Goal: Answer question/provide support: Share knowledge or assist other users

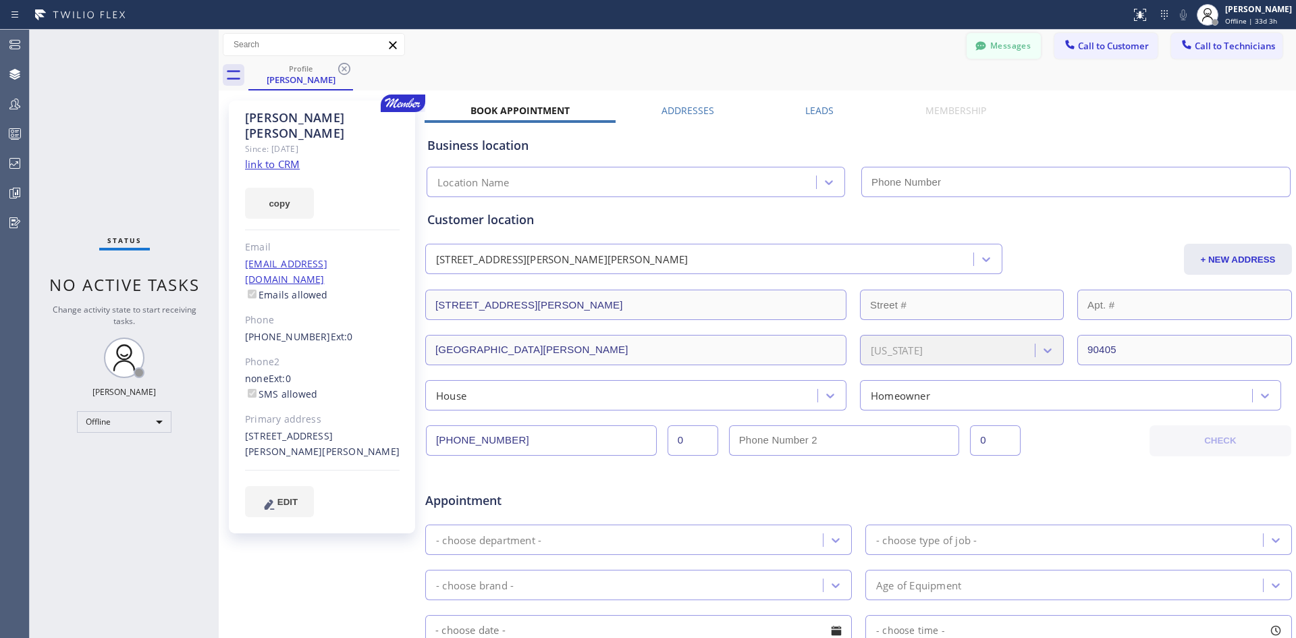
click at [999, 46] on button "Messages" at bounding box center [1003, 46] width 74 height 26
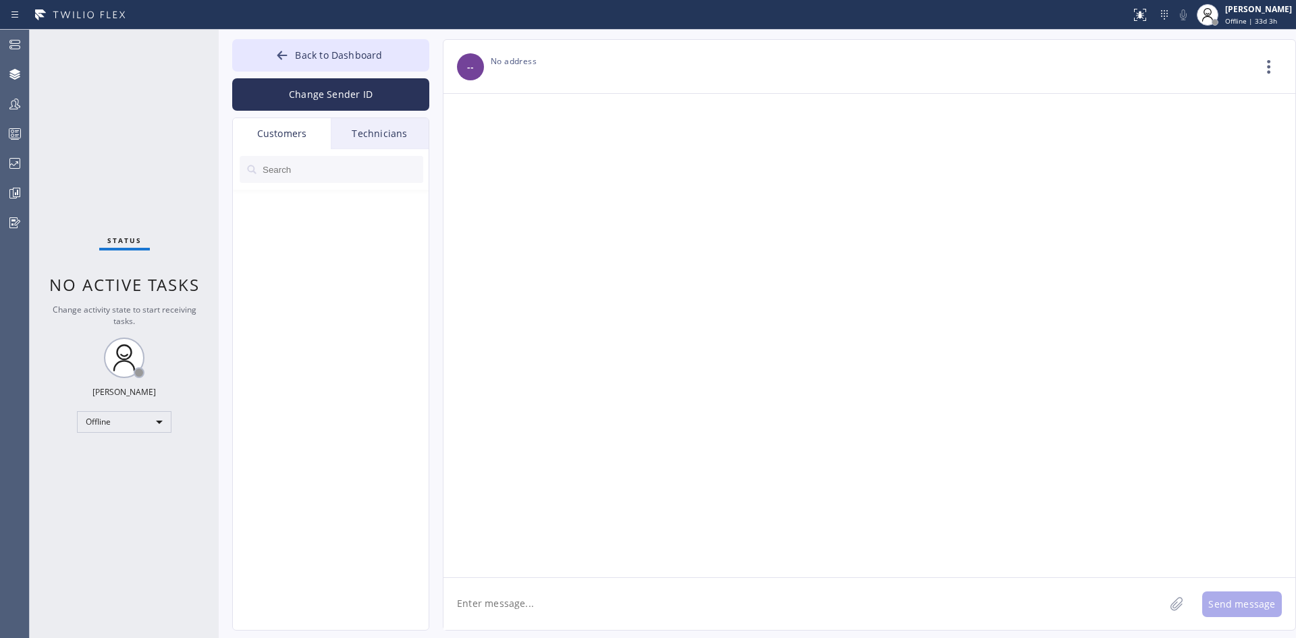
click at [283, 175] on input "text" at bounding box center [342, 169] width 162 height 27
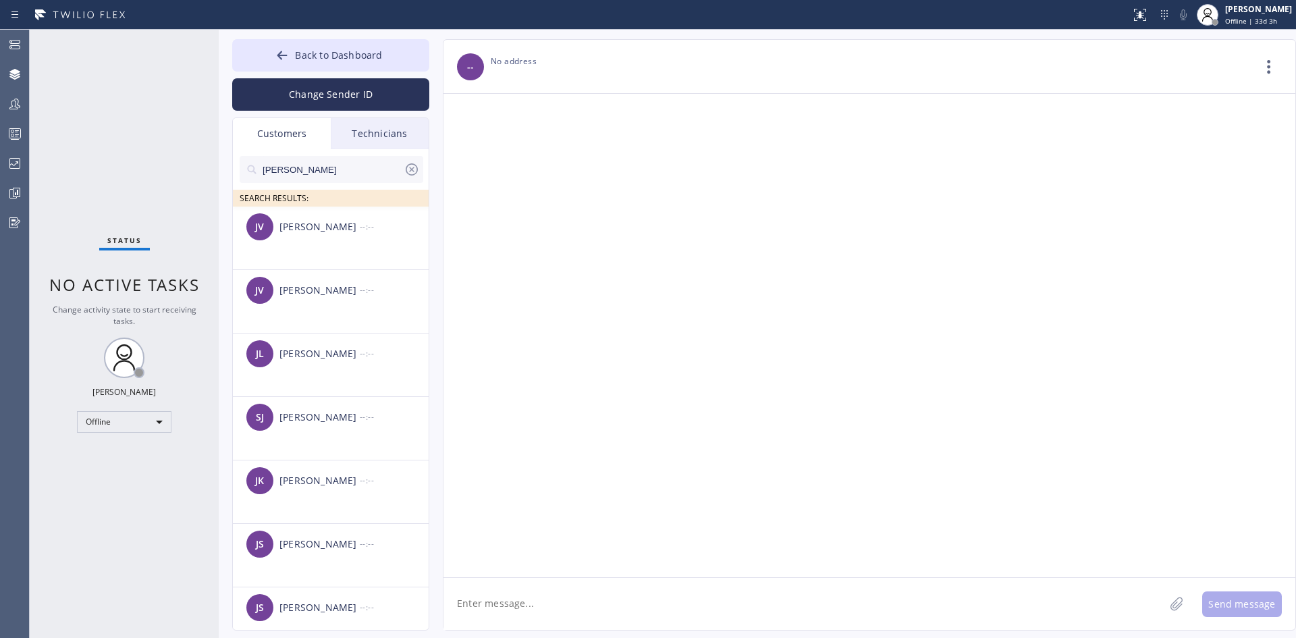
click at [798, 140] on div at bounding box center [869, 335] width 852 height 483
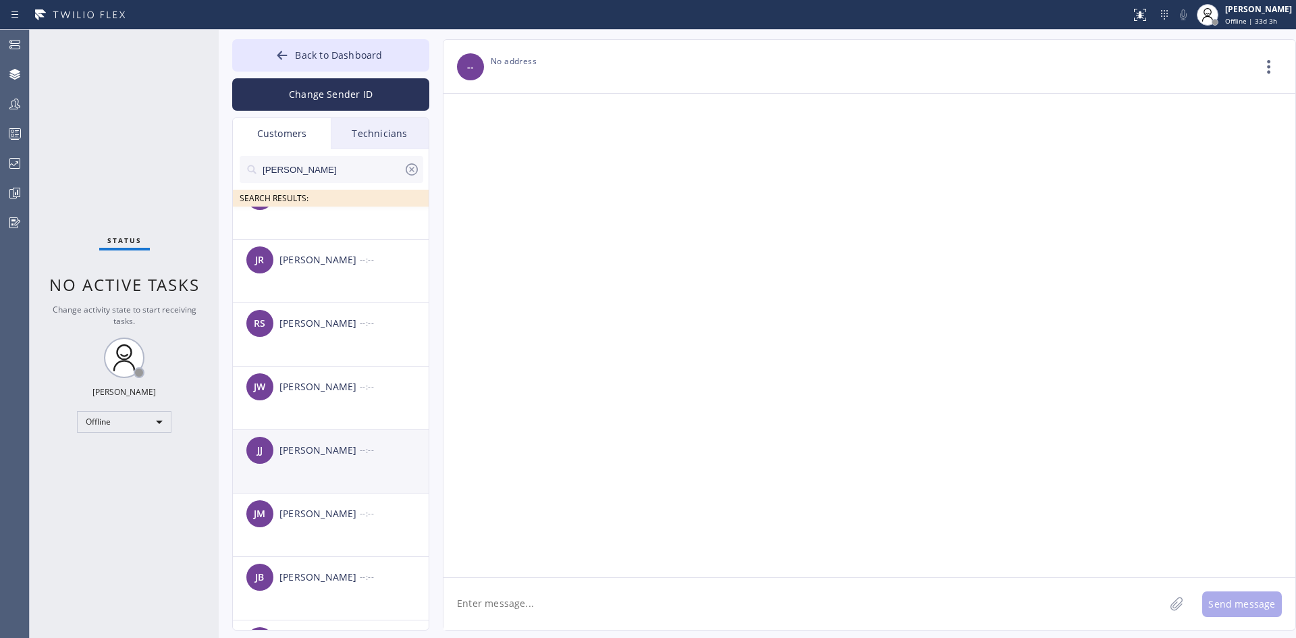
scroll to position [3239, 0]
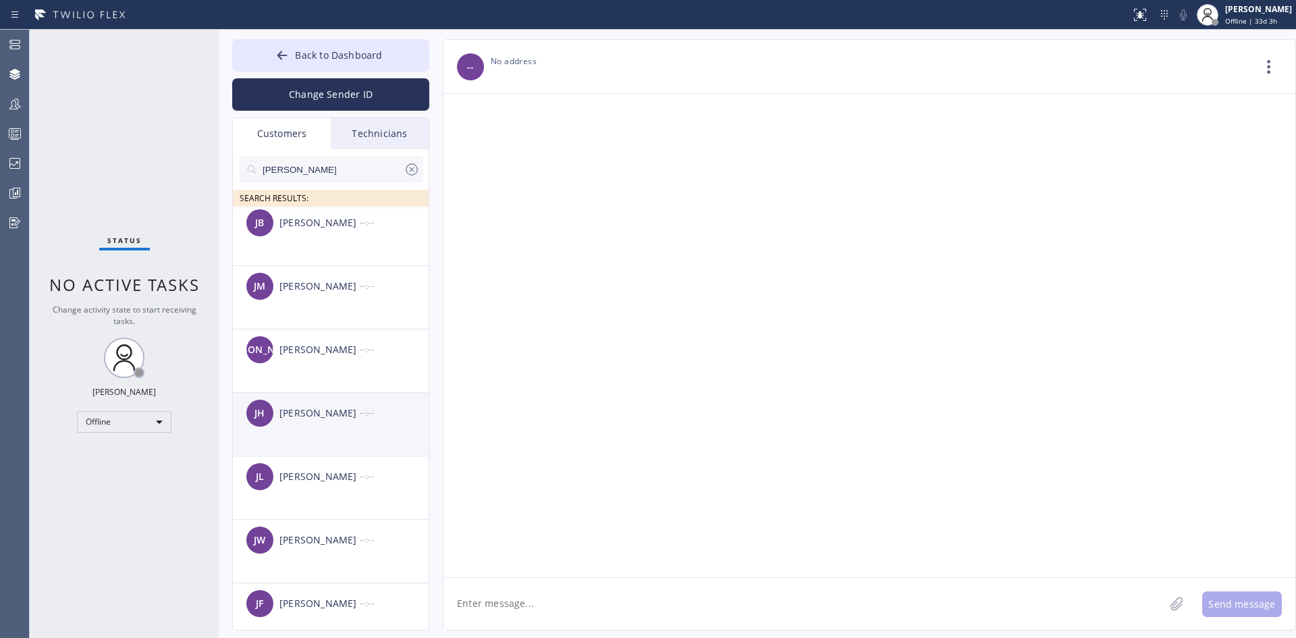
click at [323, 412] on div "[PERSON_NAME]" at bounding box center [319, 414] width 80 height 16
click at [319, 174] on input "[PERSON_NAME]" at bounding box center [332, 169] width 142 height 27
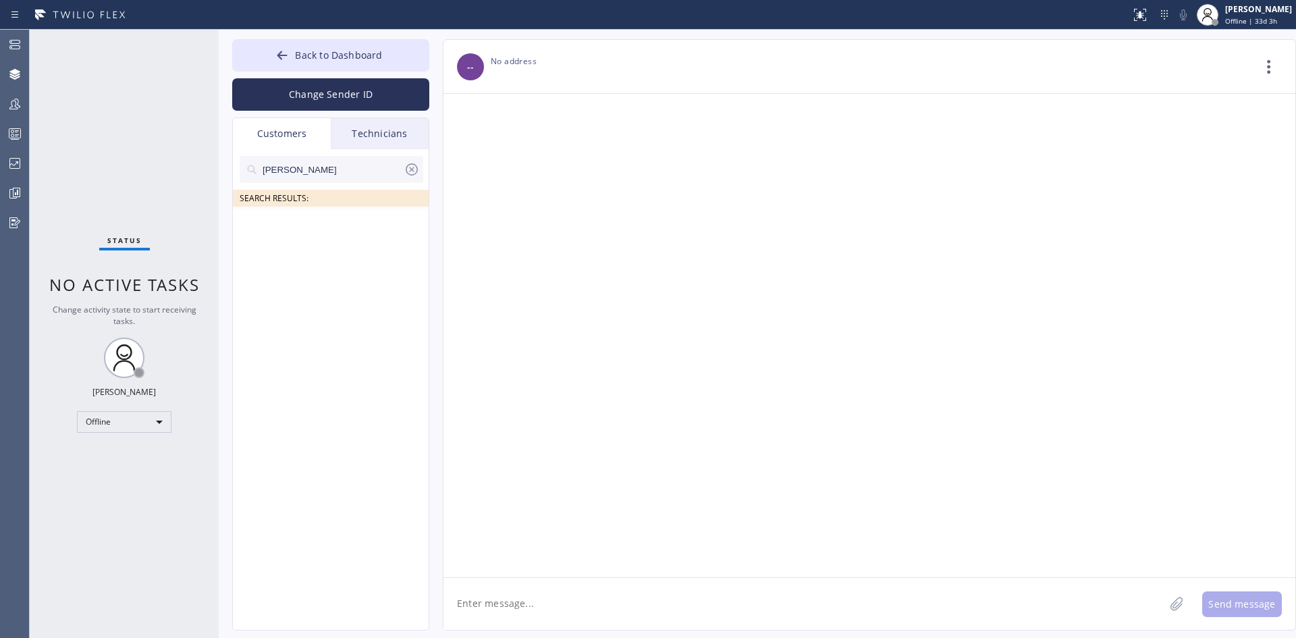
scroll to position [0, 0]
click at [339, 162] on input "[PERSON_NAME]" at bounding box center [332, 169] width 142 height 27
type input "[PERSON_NAME]"
click at [323, 232] on ul at bounding box center [331, 221] width 197 height 30
click at [408, 176] on icon at bounding box center [412, 169] width 16 height 16
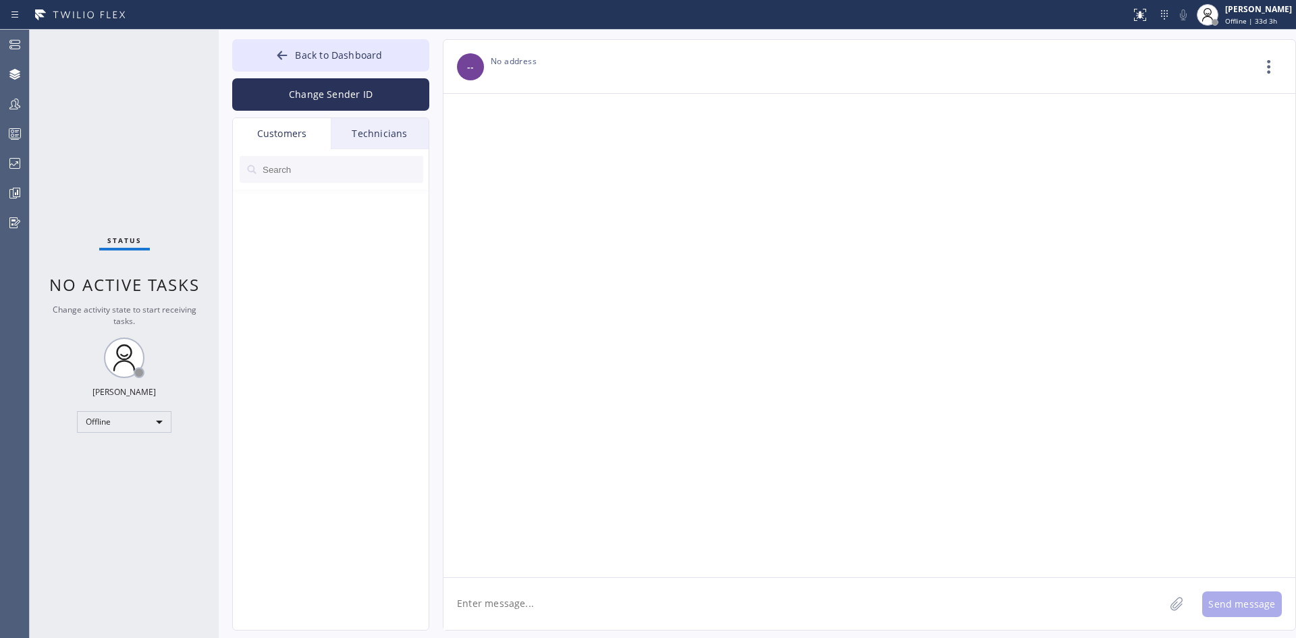
click at [310, 174] on input "text" at bounding box center [342, 169] width 162 height 27
click at [335, 167] on input "text" at bounding box center [342, 169] width 162 height 27
drag, startPoint x: 357, startPoint y: 164, endPoint x: 0, endPoint y: 218, distance: 361.0
click at [0, 194] on div "Admin Agent Desktop Teams Queues Stats Dashboards Analyze Questionnaires Status…" at bounding box center [648, 334] width 1296 height 608
click at [850, 5] on div at bounding box center [564, 15] width 1119 height 22
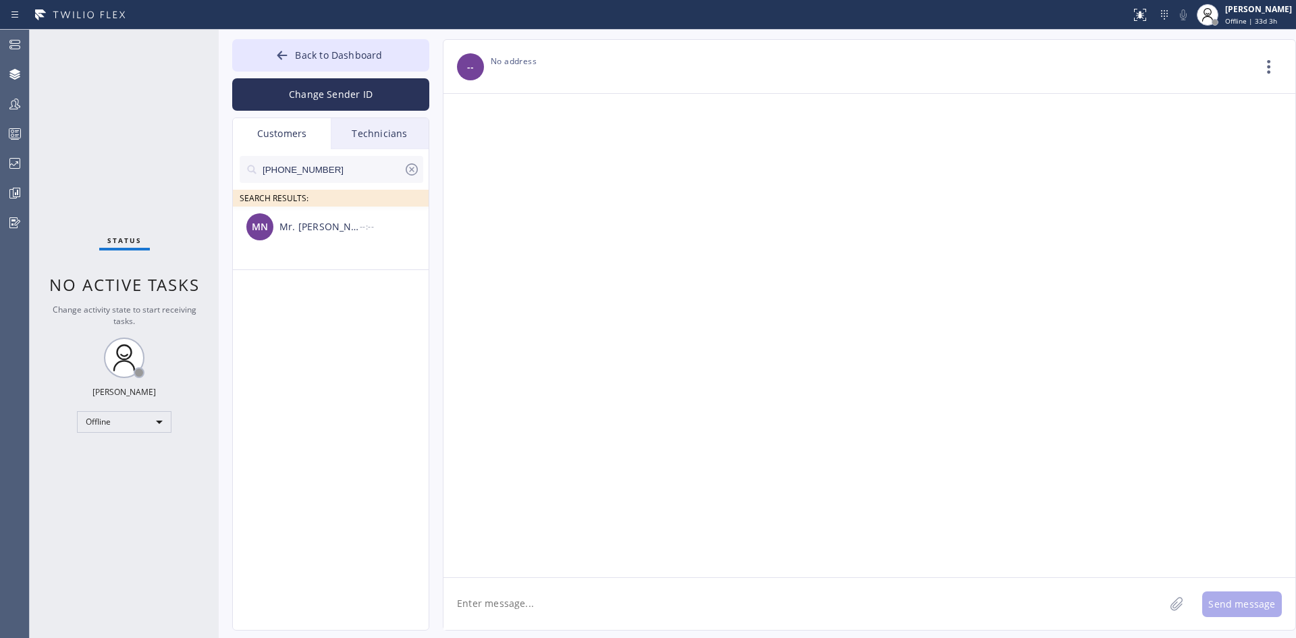
drag, startPoint x: 1034, startPoint y: 8, endPoint x: 968, endPoint y: 35, distance: 72.0
click at [1034, 8] on div at bounding box center [564, 15] width 1119 height 22
click at [339, 95] on button "Change Sender ID" at bounding box center [330, 94] width 197 height 32
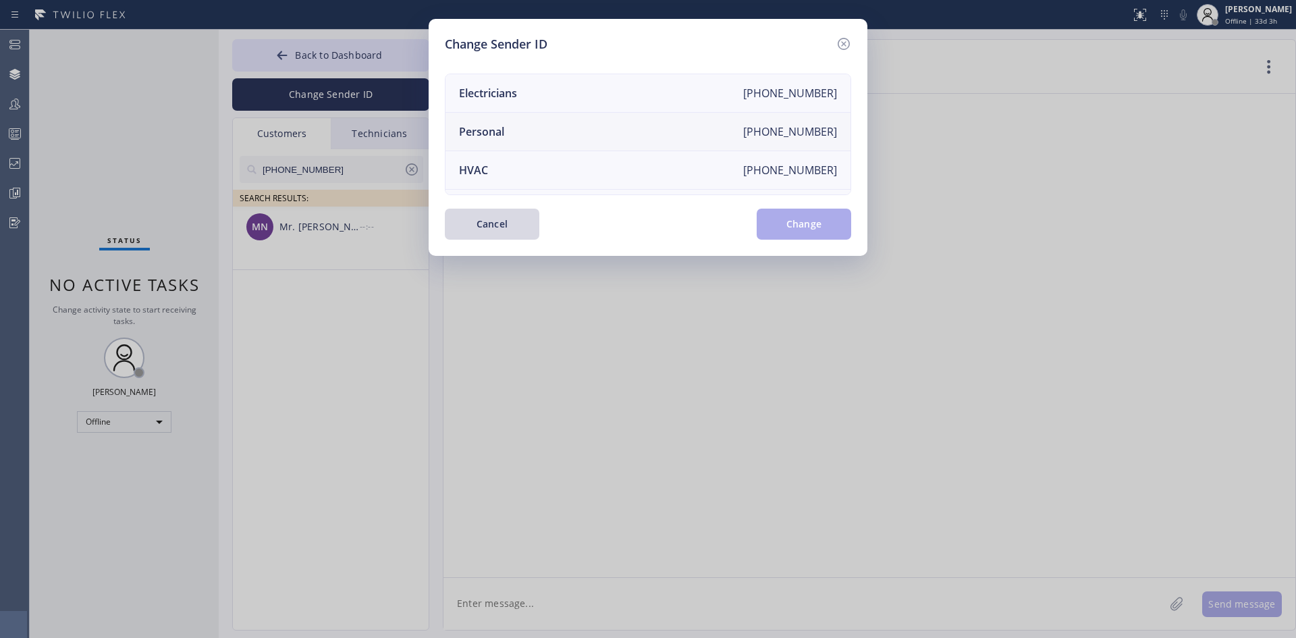
click at [538, 124] on li "Personal [PHONE_NUMBER]" at bounding box center [647, 132] width 405 height 38
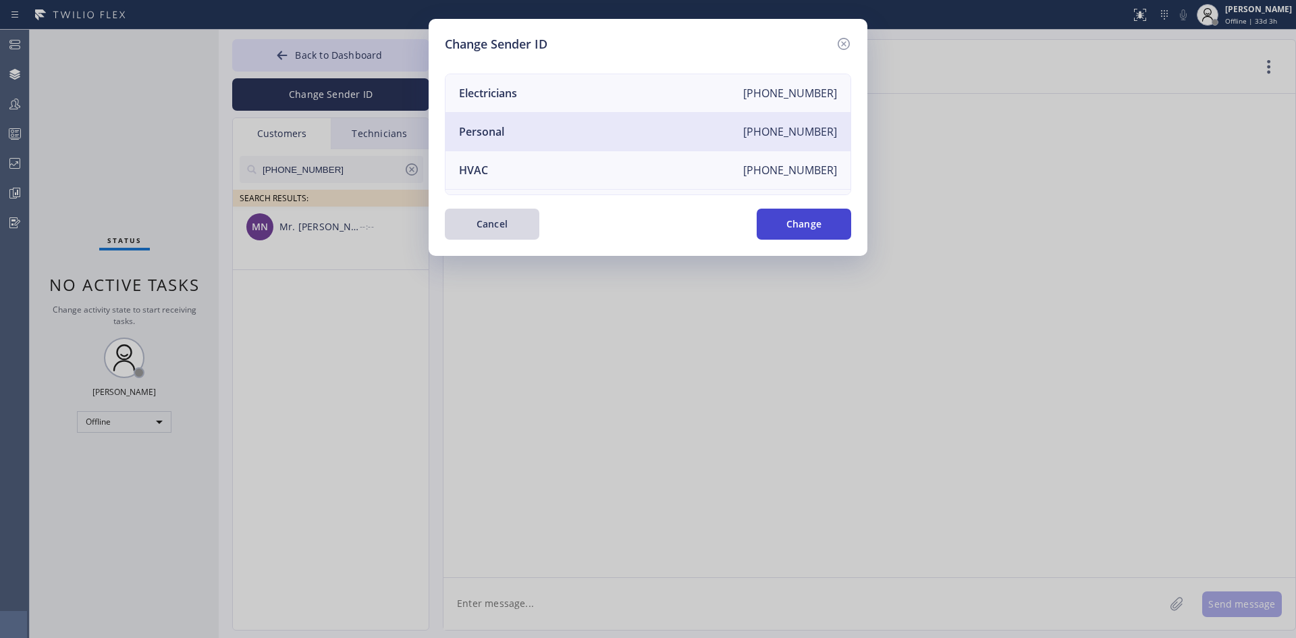
click at [795, 227] on button "Change" at bounding box center [803, 224] width 94 height 31
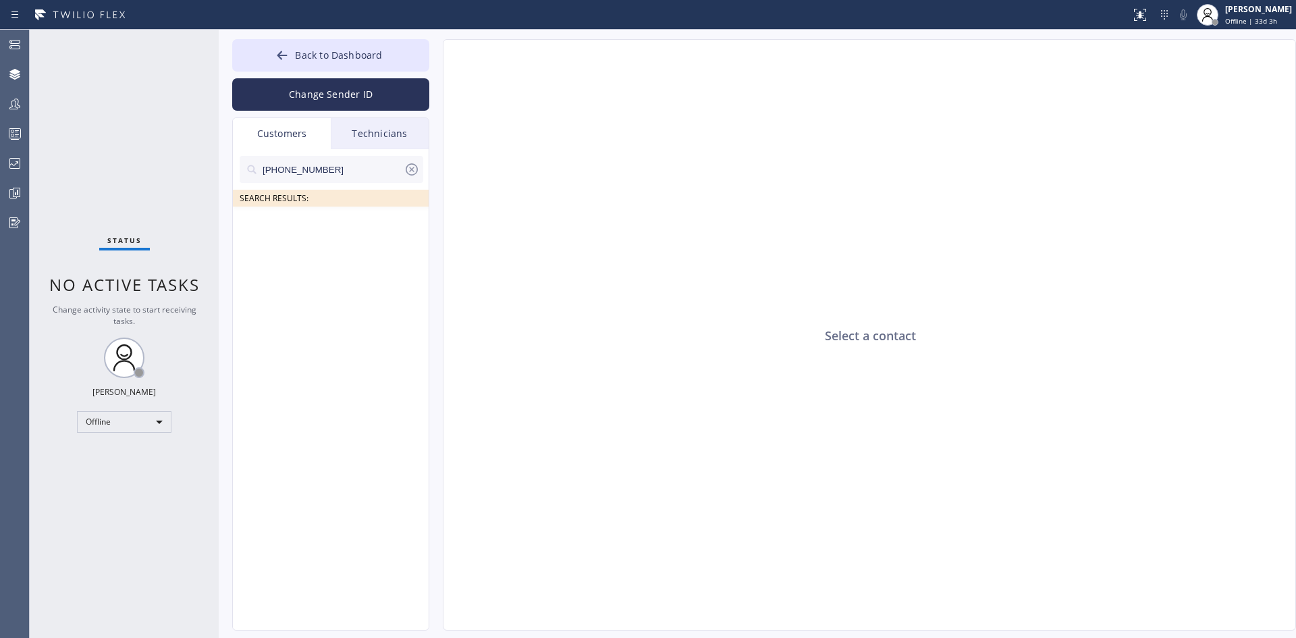
drag, startPoint x: 344, startPoint y: 166, endPoint x: 173, endPoint y: 157, distance: 171.6
click at [177, 157] on div "Status No active tasks Change activity state to start receiving tasks. [PERSON_…" at bounding box center [663, 334] width 1266 height 608
click at [261, 168] on input "(___) ___-____" at bounding box center [332, 169] width 142 height 27
click at [385, 121] on div "Technicians" at bounding box center [380, 133] width 98 height 31
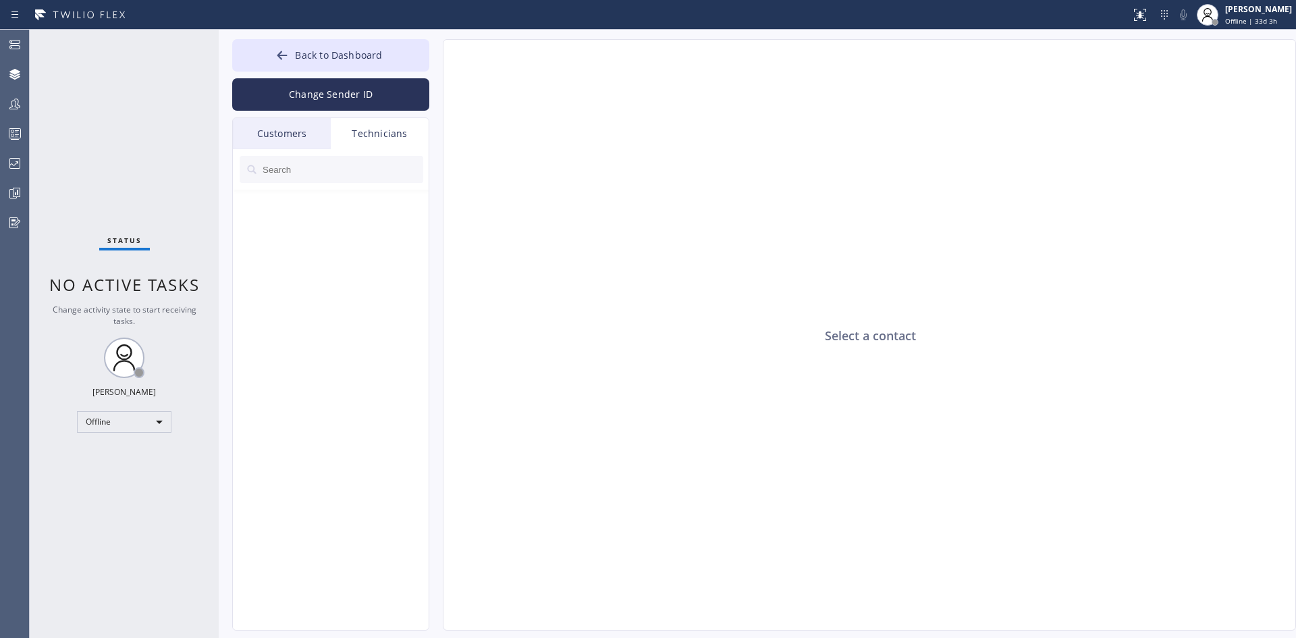
click at [277, 126] on div "Customers" at bounding box center [282, 133] width 98 height 31
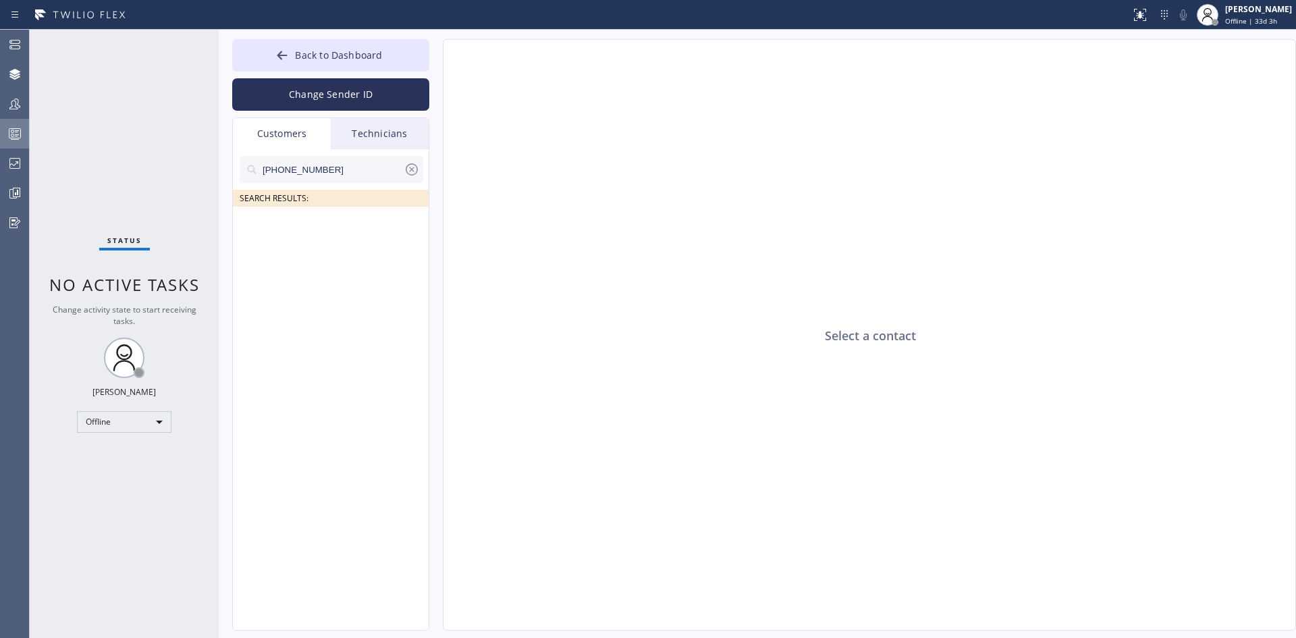
drag, startPoint x: 346, startPoint y: 170, endPoint x: 1, endPoint y: 147, distance: 345.6
click at [1, 132] on div "Admin Agent Desktop Teams Queues Stats Dashboards Analyze Questionnaires Status…" at bounding box center [648, 334] width 1296 height 608
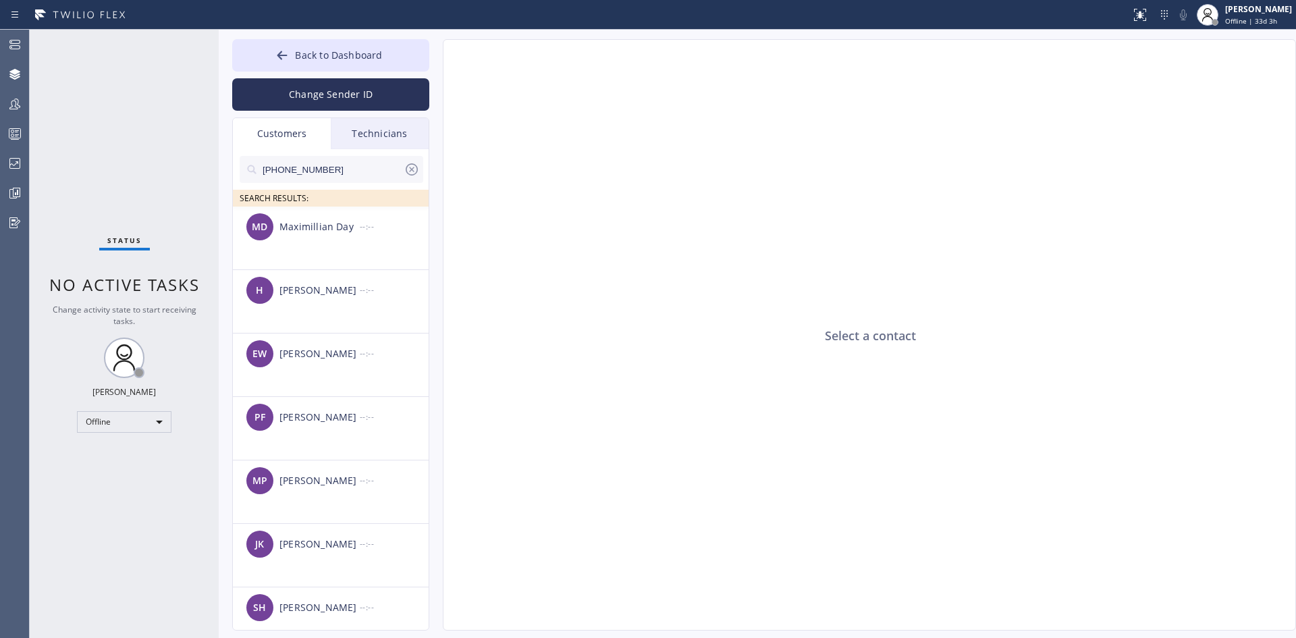
click at [414, 171] on icon at bounding box center [412, 169] width 16 height 16
click at [319, 168] on input "text" at bounding box center [342, 169] width 162 height 27
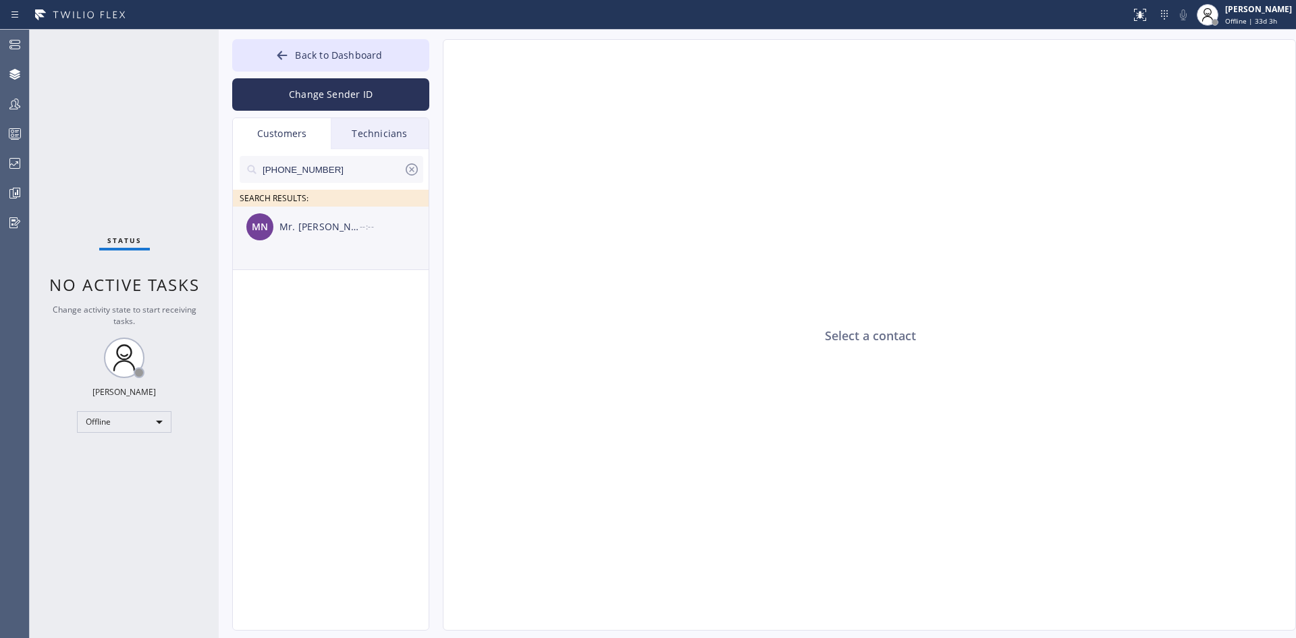
click at [314, 231] on div "Mr. [PERSON_NAME]" at bounding box center [319, 227] width 80 height 16
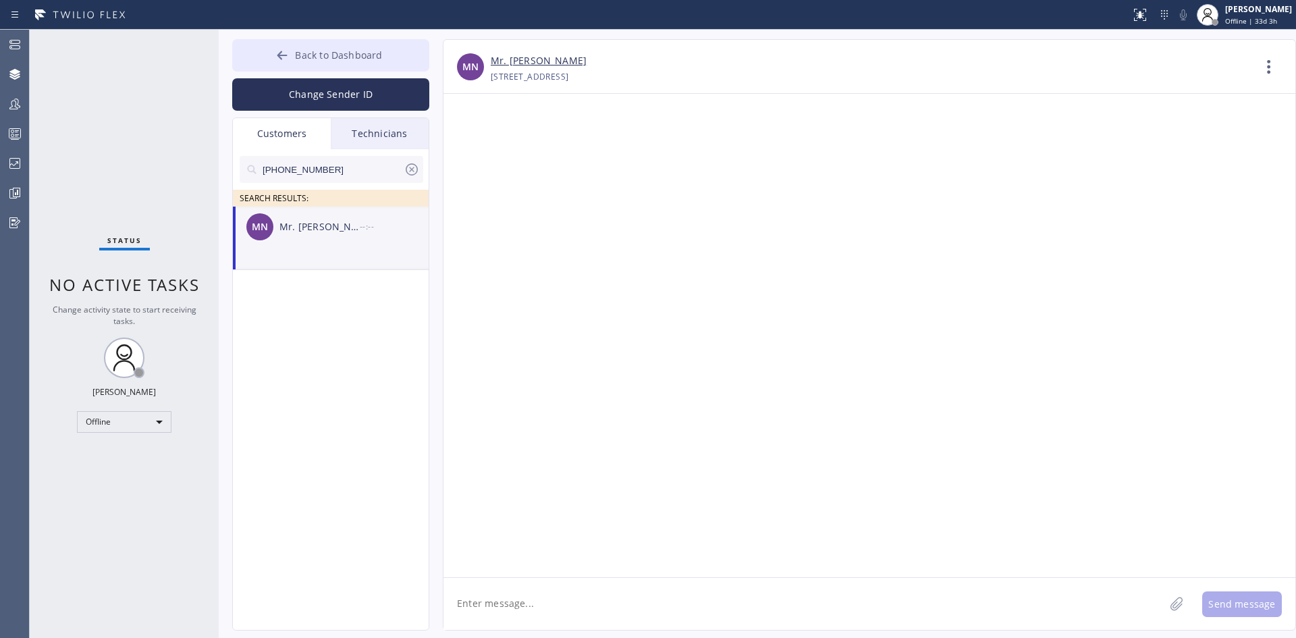
click at [267, 47] on button "Back to Dashboard" at bounding box center [330, 55] width 197 height 32
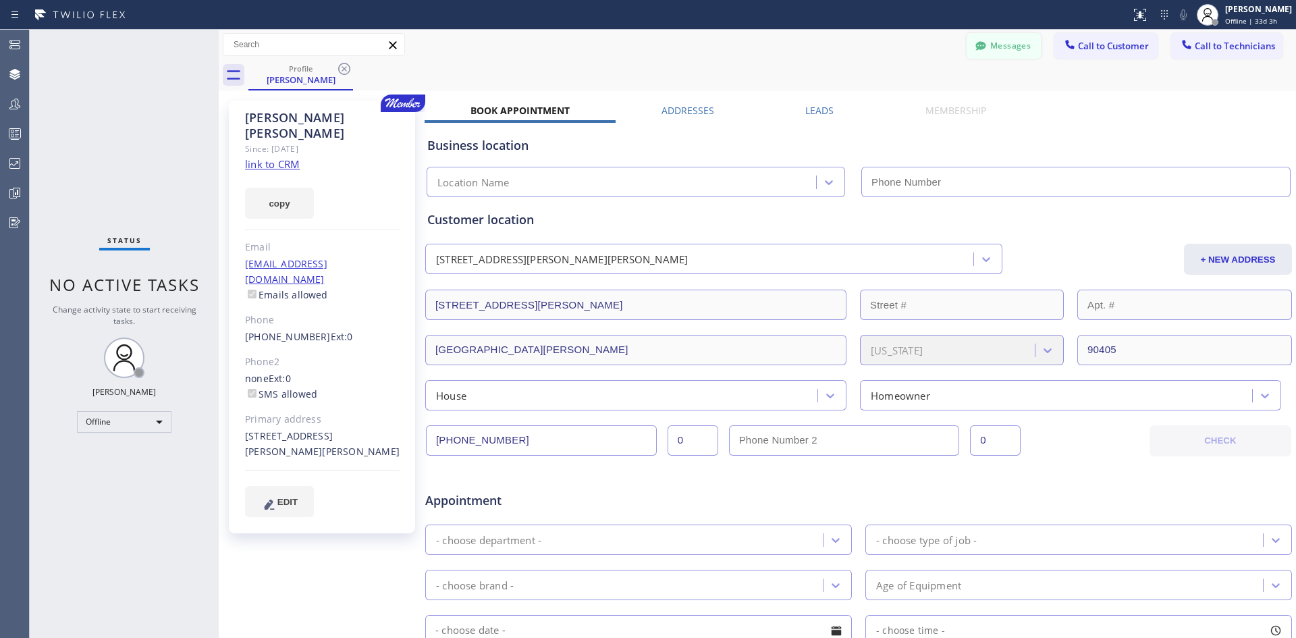
click at [979, 39] on button "Messages" at bounding box center [1003, 46] width 74 height 26
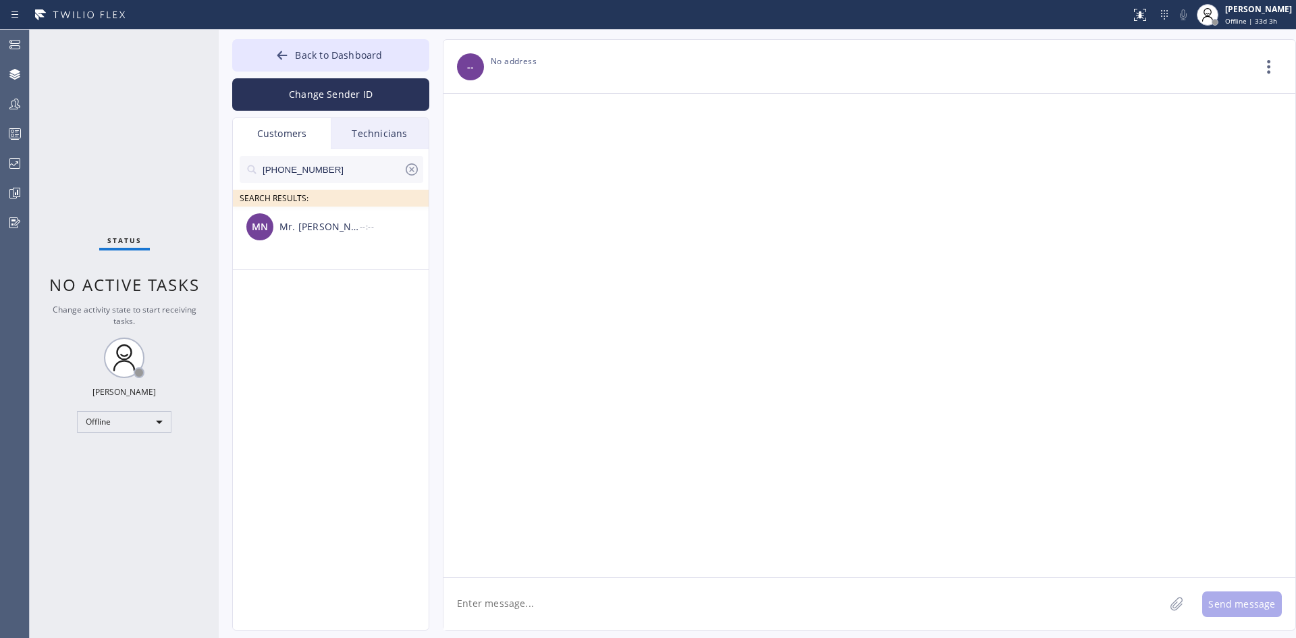
drag, startPoint x: 352, startPoint y: 170, endPoint x: 101, endPoint y: 167, distance: 251.0
click at [46, 151] on div "Status No active tasks Change activity state to start receiving tasks. [PERSON_…" at bounding box center [663, 334] width 1266 height 608
click at [411, 171] on icon at bounding box center [412, 169] width 16 height 16
click at [287, 167] on input "text" at bounding box center [342, 169] width 162 height 27
paste input "[PERSON_NAME]"
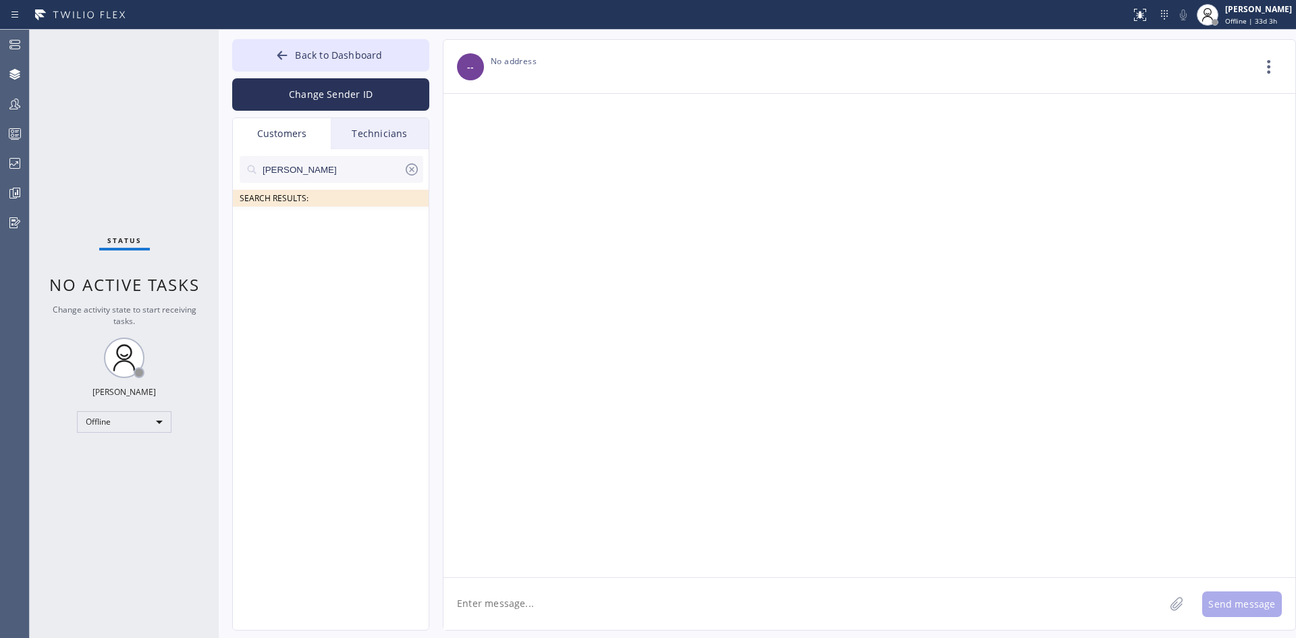
drag, startPoint x: 279, startPoint y: 172, endPoint x: 151, endPoint y: 182, distance: 128.6
click at [213, 171] on div "Status No active tasks Change activity state to start receiving tasks. [PERSON_…" at bounding box center [663, 334] width 1266 height 608
type input "[PERSON_NAME]"
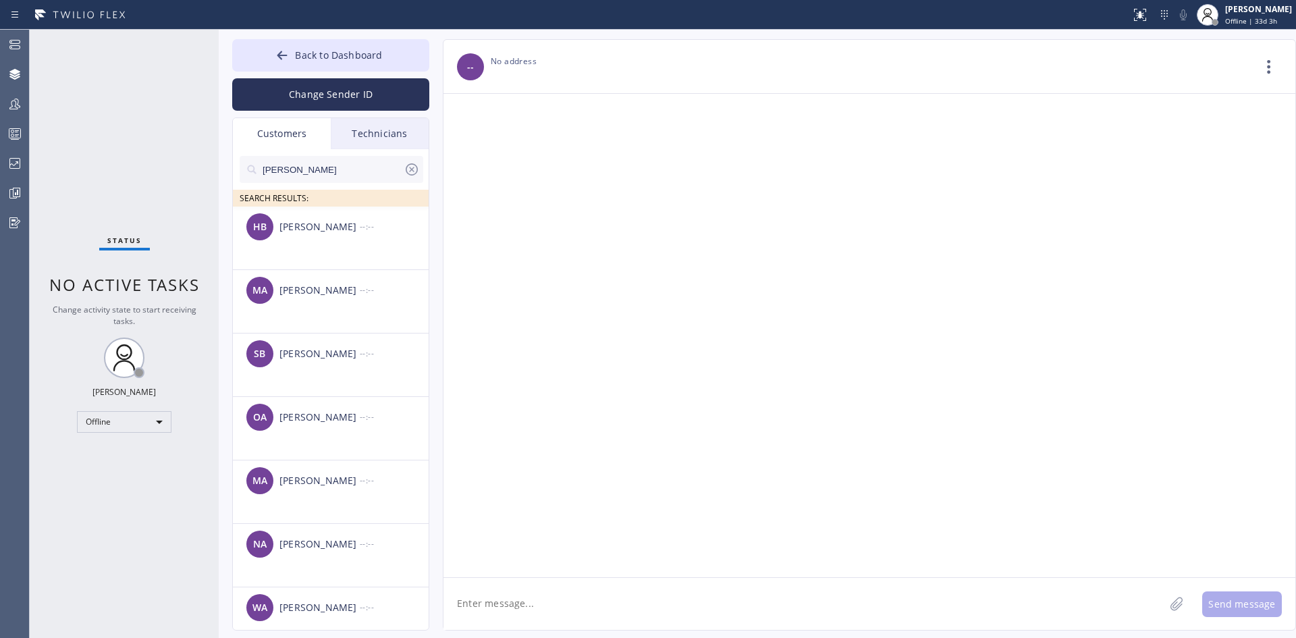
drag, startPoint x: 847, startPoint y: 20, endPoint x: 811, endPoint y: 42, distance: 42.7
click at [847, 20] on div at bounding box center [564, 15] width 1119 height 22
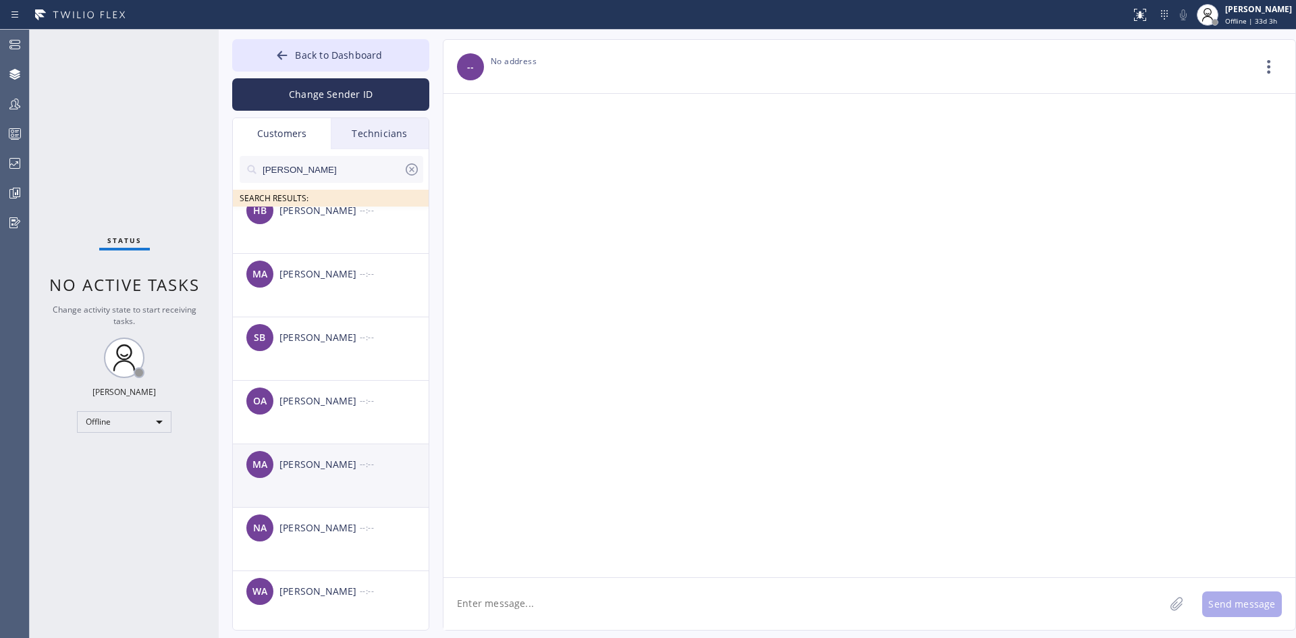
scroll to position [20, 0]
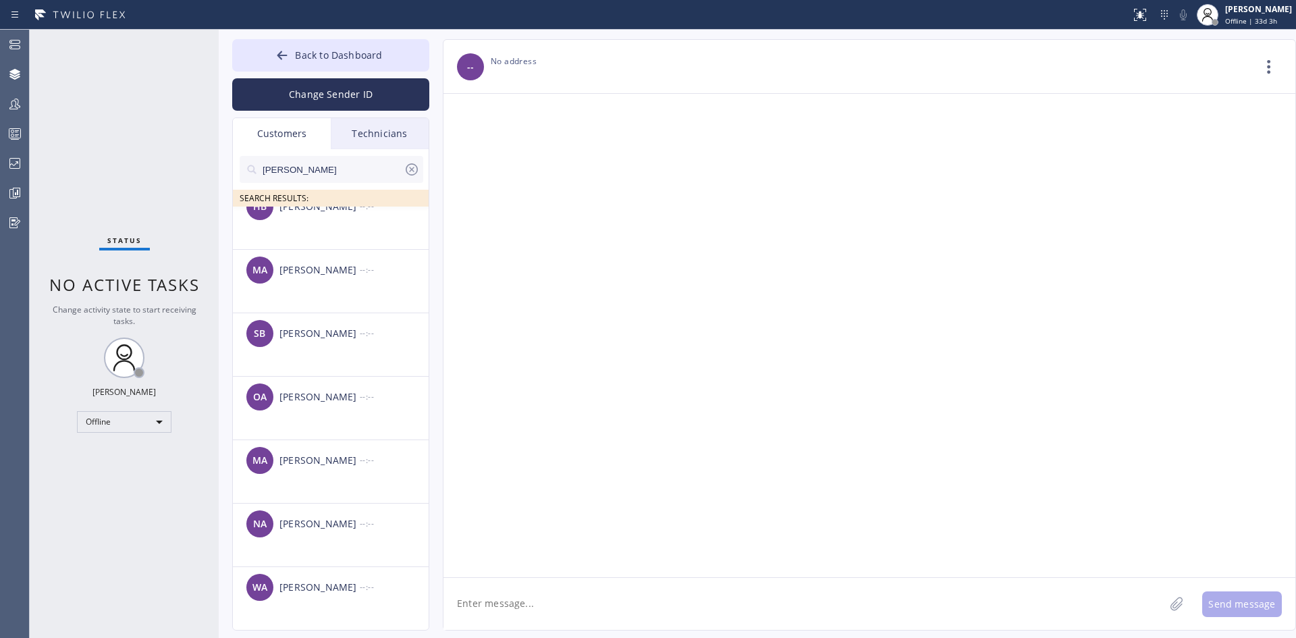
click at [939, 4] on div at bounding box center [564, 15] width 1119 height 22
click at [323, 90] on button "Change Sender ID" at bounding box center [330, 94] width 197 height 32
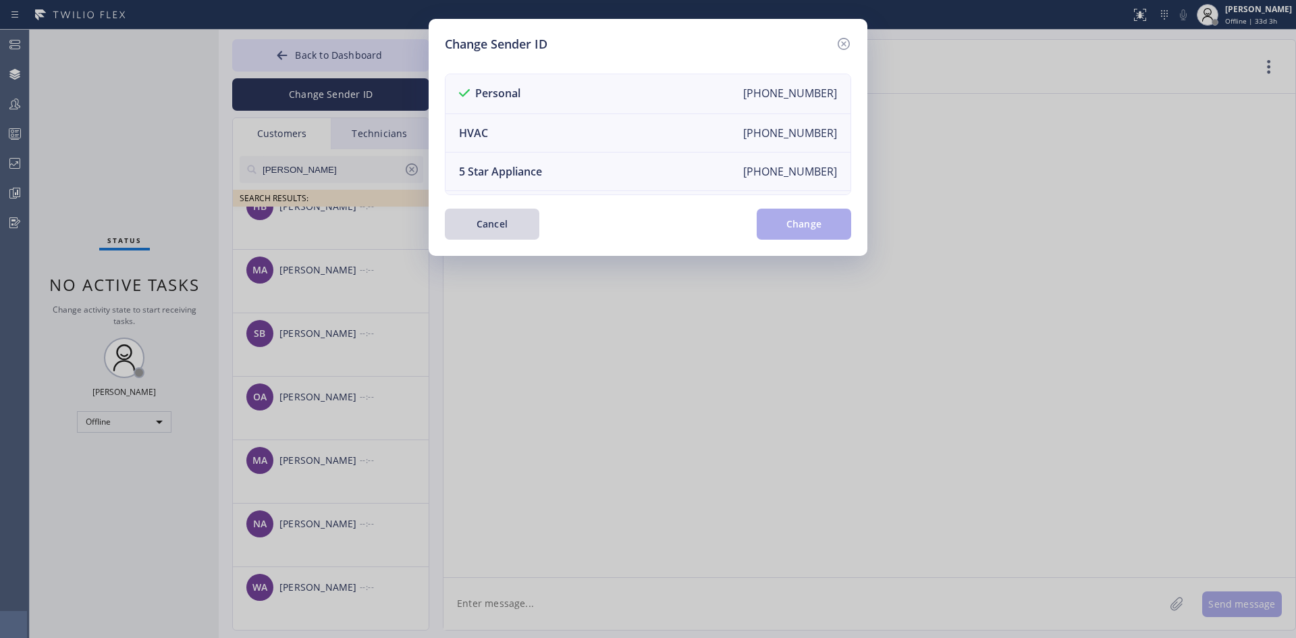
drag, startPoint x: 859, startPoint y: 32, endPoint x: 856, endPoint y: 41, distance: 9.4
click at [859, 32] on div "Change Sender ID Personal [PHONE_NUMBER] HVAC [PHONE_NUMBER] 5 Star Appliance […" at bounding box center [647, 137] width 439 height 237
click at [846, 45] on icon at bounding box center [843, 44] width 16 height 16
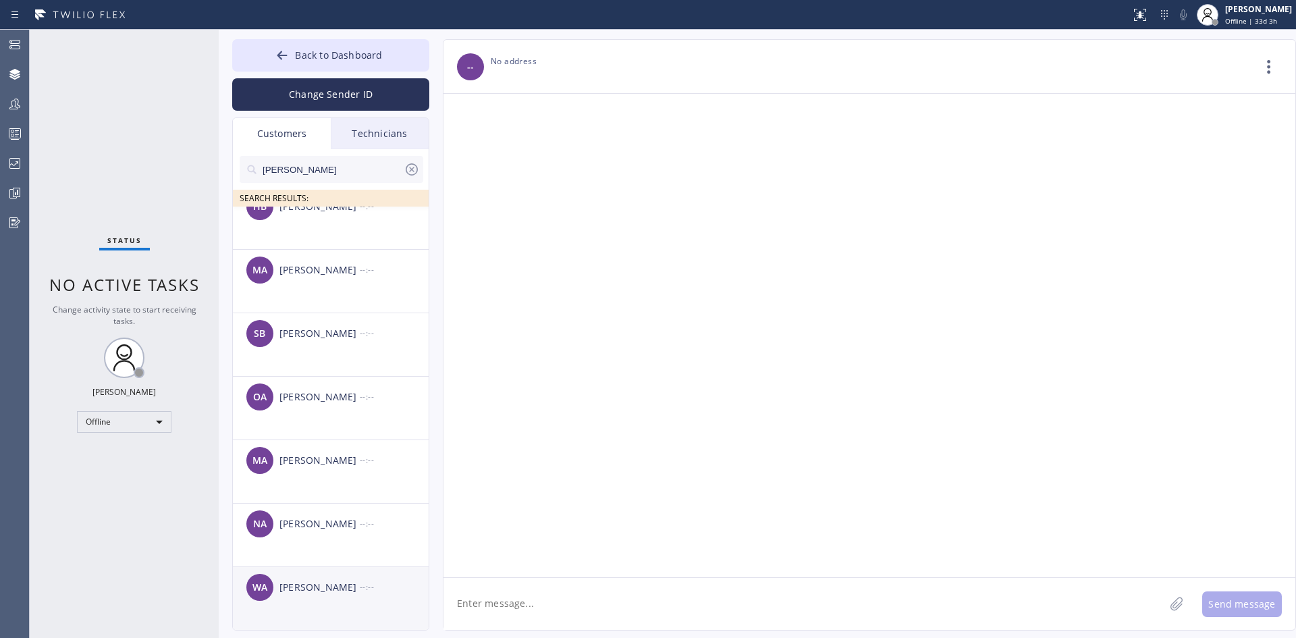
click at [306, 586] on div "[PERSON_NAME]" at bounding box center [319, 588] width 80 height 16
click at [521, 57] on link "[PERSON_NAME]" at bounding box center [529, 61] width 77 height 16
drag, startPoint x: 327, startPoint y: 163, endPoint x: 0, endPoint y: 157, distance: 326.7
click at [13, 151] on div "Admin Agent Desktop Teams Queues Stats Dashboards Analyze Questionnaires Status…" at bounding box center [648, 334] width 1296 height 608
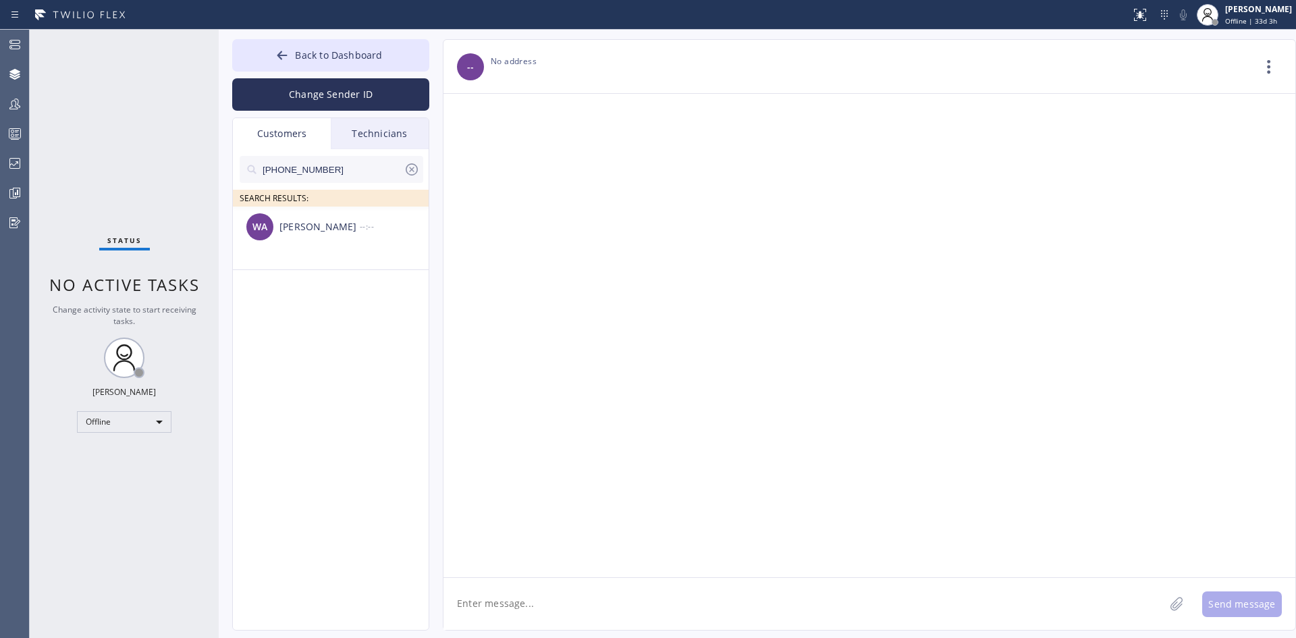
scroll to position [0, 0]
drag, startPoint x: 858, startPoint y: 16, endPoint x: 629, endPoint y: 69, distance: 234.7
click at [858, 16] on div at bounding box center [564, 15] width 1119 height 22
click at [309, 52] on span "Back to Dashboard" at bounding box center [338, 55] width 87 height 13
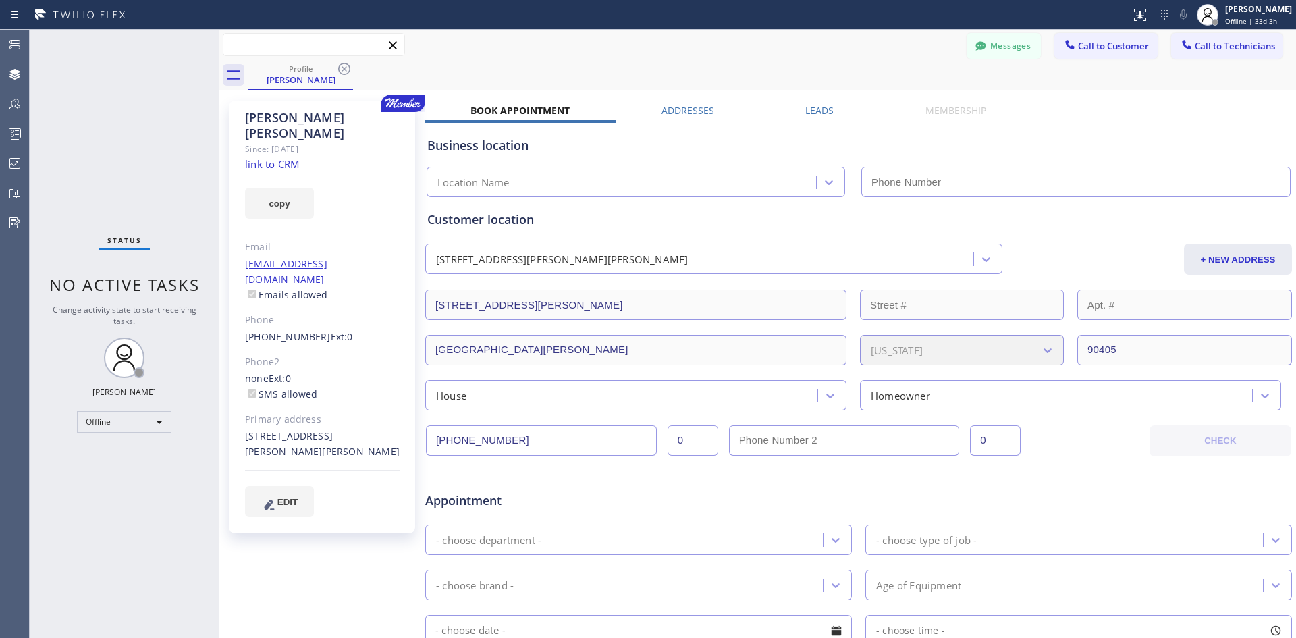
click at [297, 39] on input "text" at bounding box center [313, 45] width 181 height 22
drag, startPoint x: 250, startPoint y: 43, endPoint x: 0, endPoint y: 18, distance: 251.5
click at [0, 18] on div "Status report No issues detected If you experience an issue, please download th…" at bounding box center [648, 319] width 1296 height 638
paste input "[PHONE_NUMBER]"
type input "[PHONE_NUMBER]"
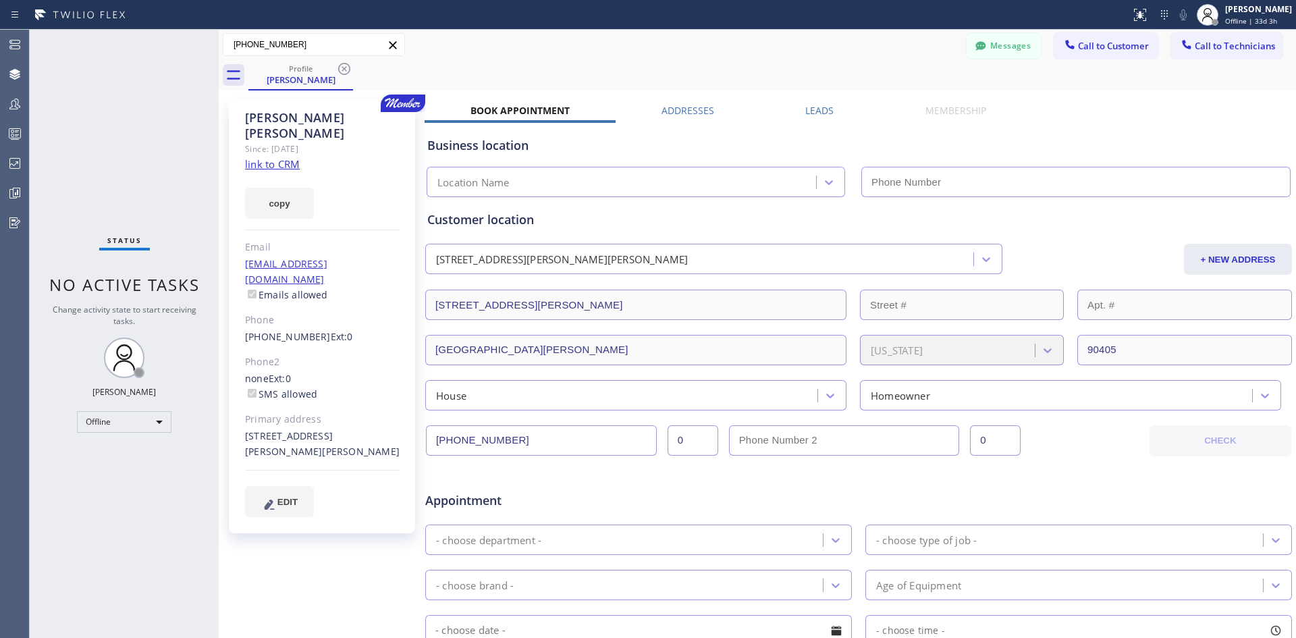
click at [762, 58] on div "[PHONE_NUMBER] [PERSON_NAME] [PHONE_NUMBER] [EMAIL_ADDRESS][DOMAIN_NAME] Peoria…" at bounding box center [757, 45] width 1077 height 30
